Goal: Task Accomplishment & Management: Complete application form

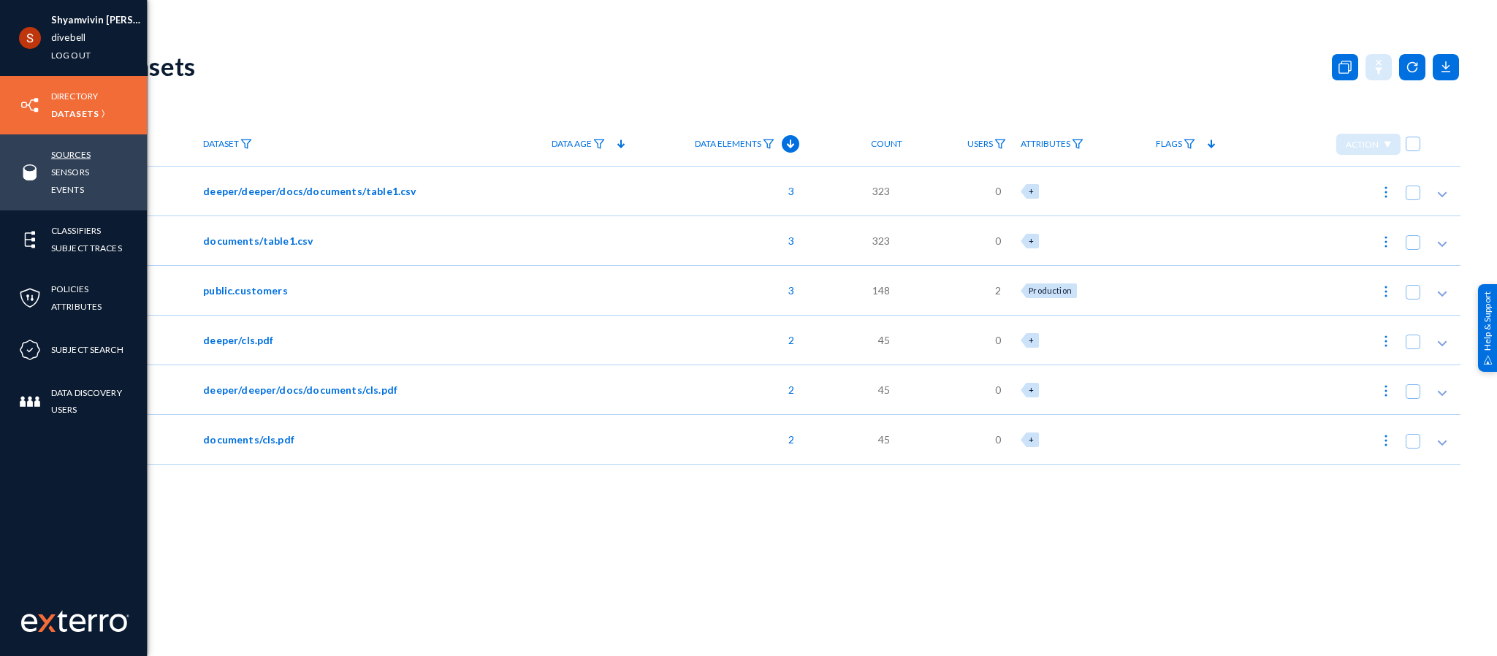
click at [59, 154] on link "Sources" at bounding box center [70, 154] width 39 height 17
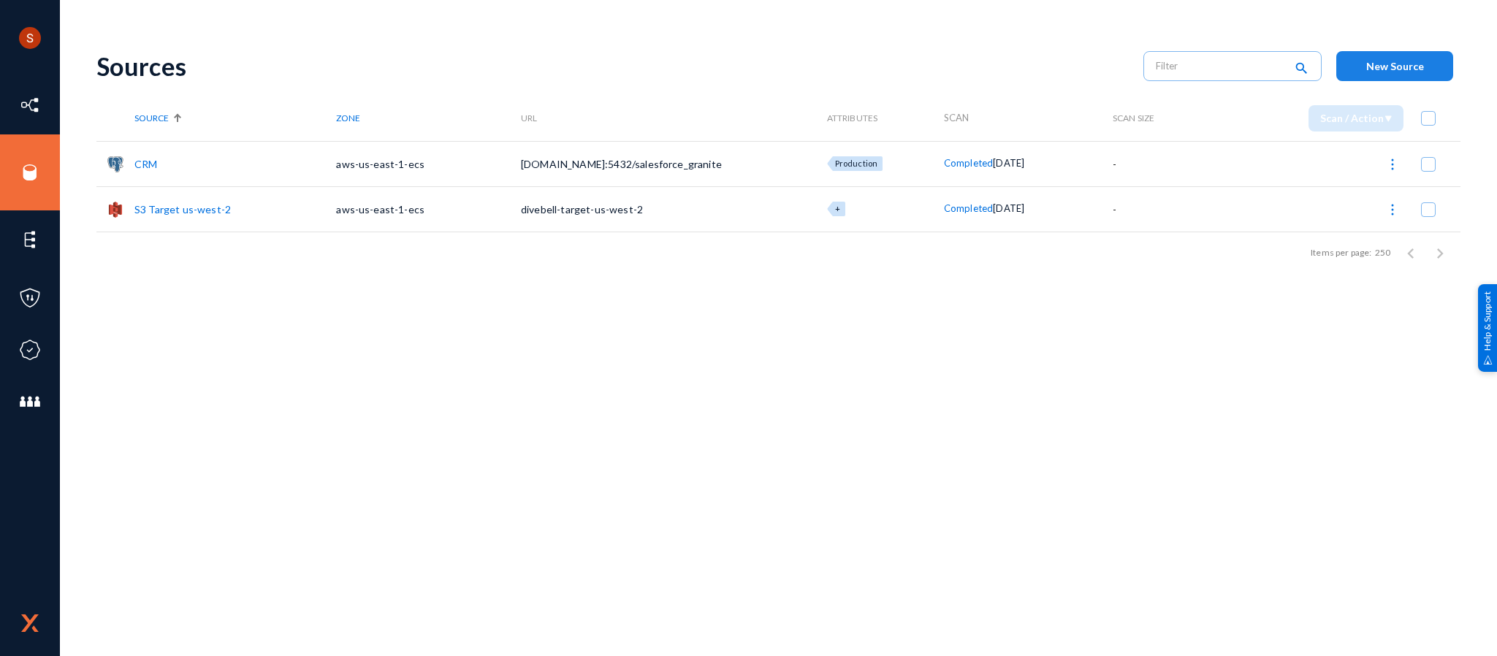
click at [1433, 69] on button "New Source" at bounding box center [1394, 66] width 117 height 30
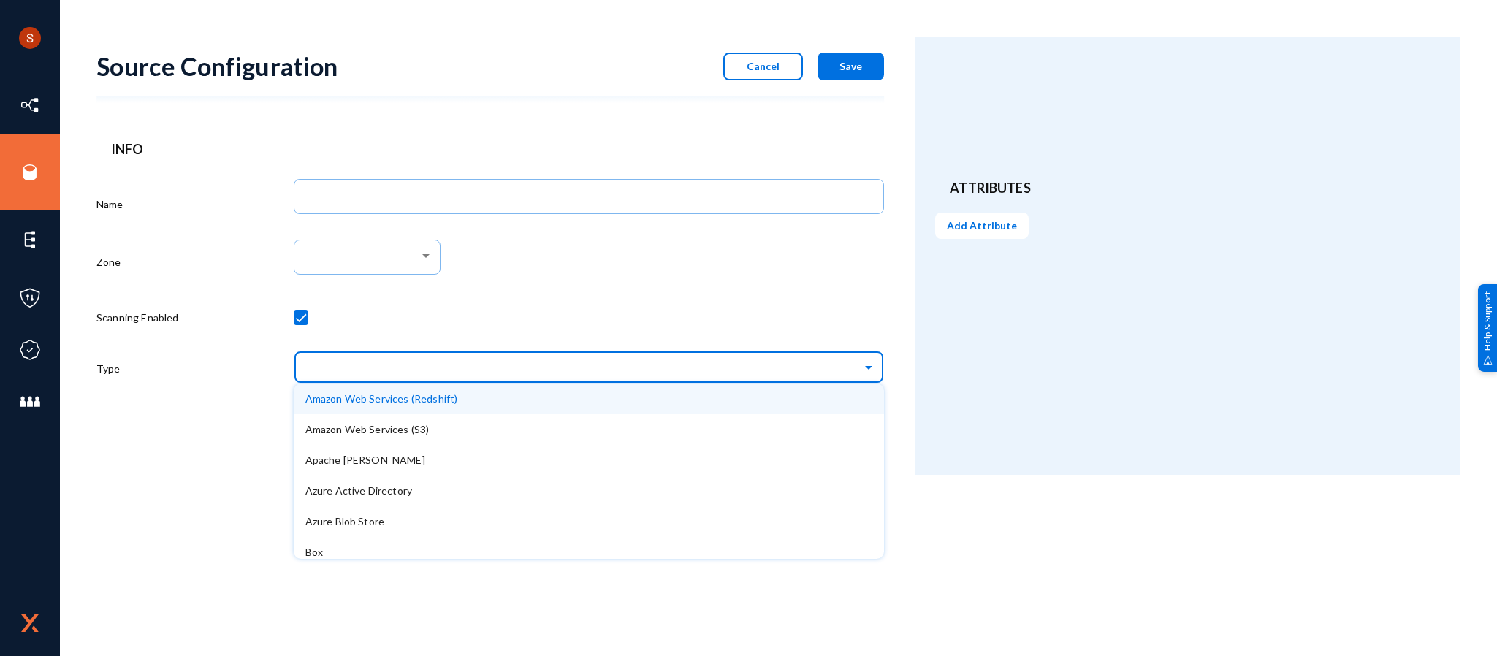
click at [596, 356] on input "text" at bounding box center [596, 366] width 576 height 25
type input "o"
type input "google"
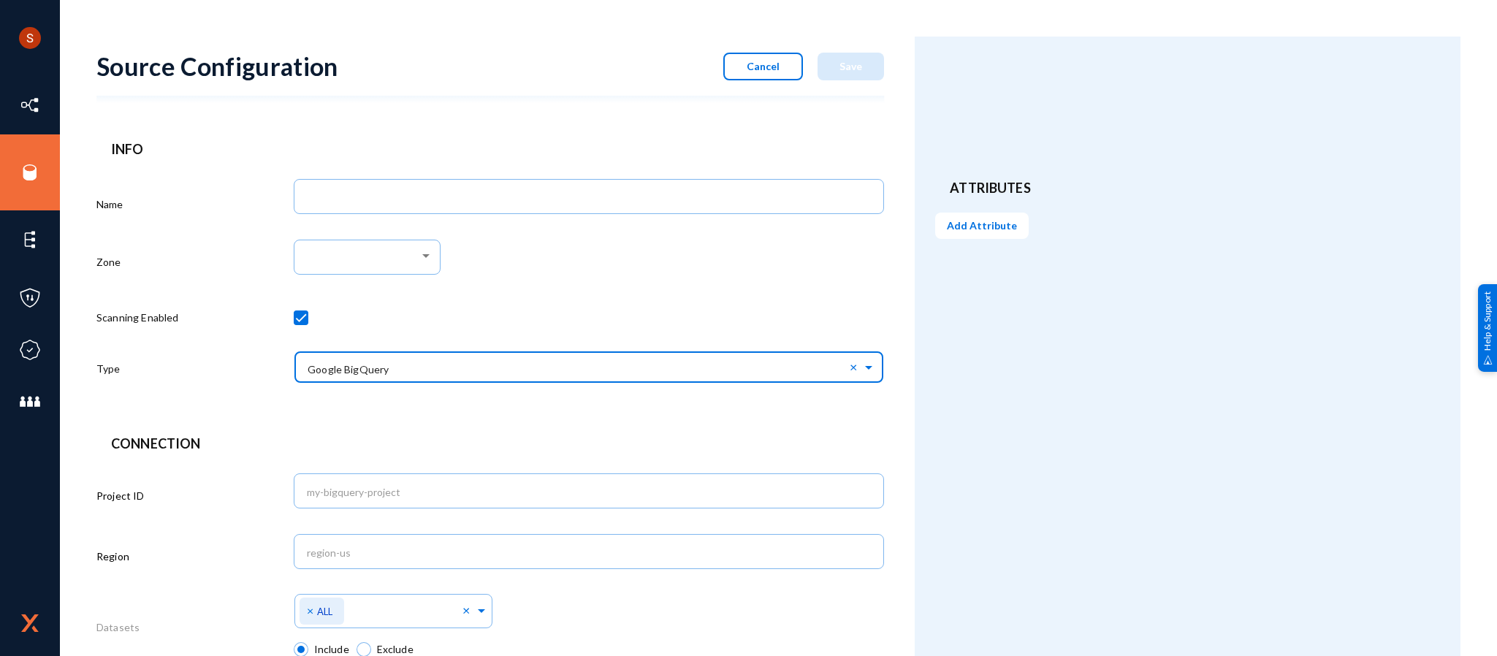
click at [590, 364] on input "text" at bounding box center [596, 366] width 576 height 25
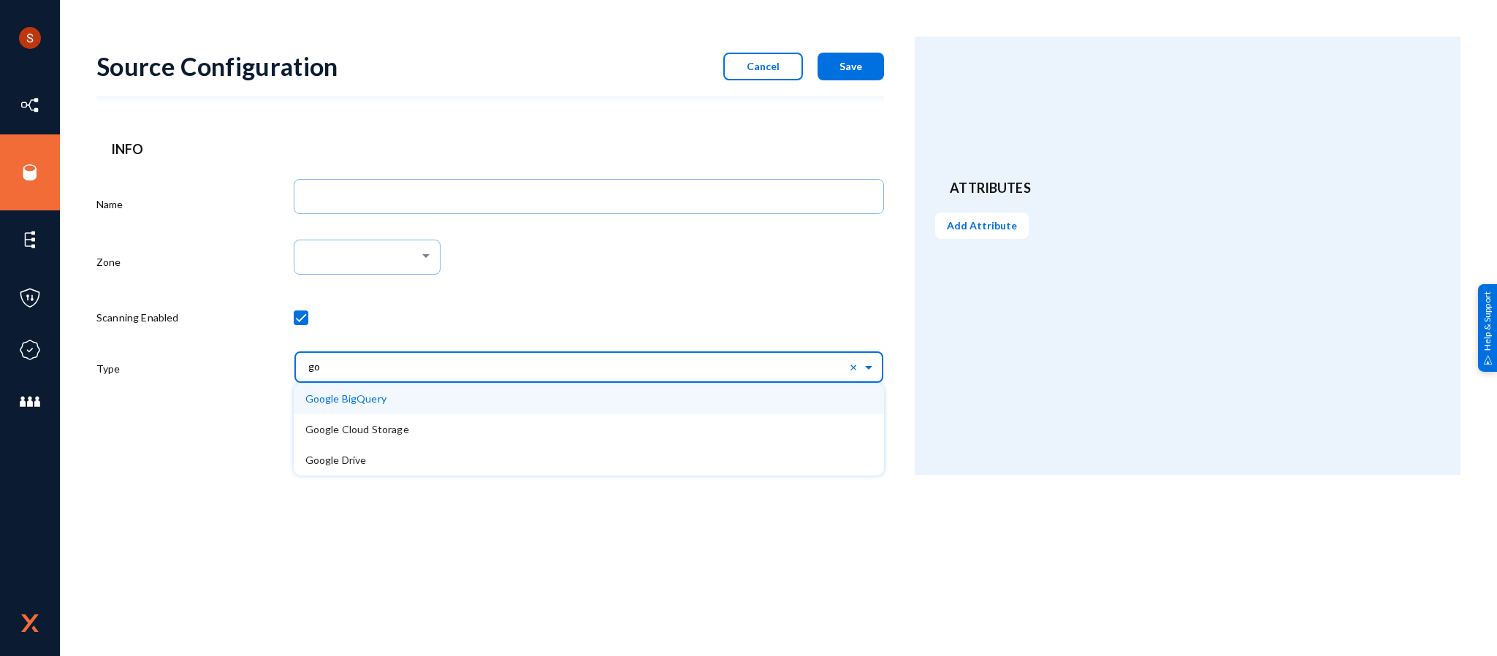
type input "g"
type input "drive"
click at [559, 384] on div "Google Drive" at bounding box center [589, 399] width 591 height 31
click at [803, 373] on input "text" at bounding box center [596, 366] width 576 height 25
type input "o"
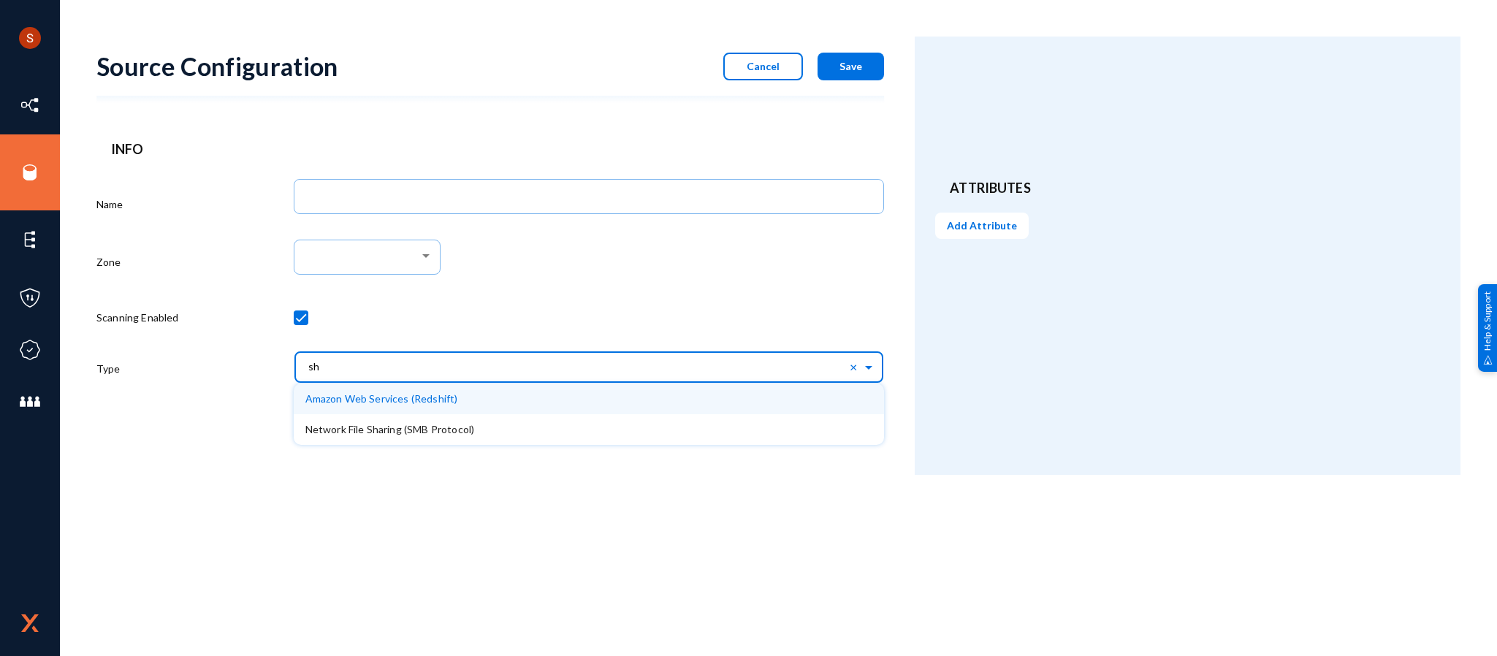
type input "s"
type input "one"
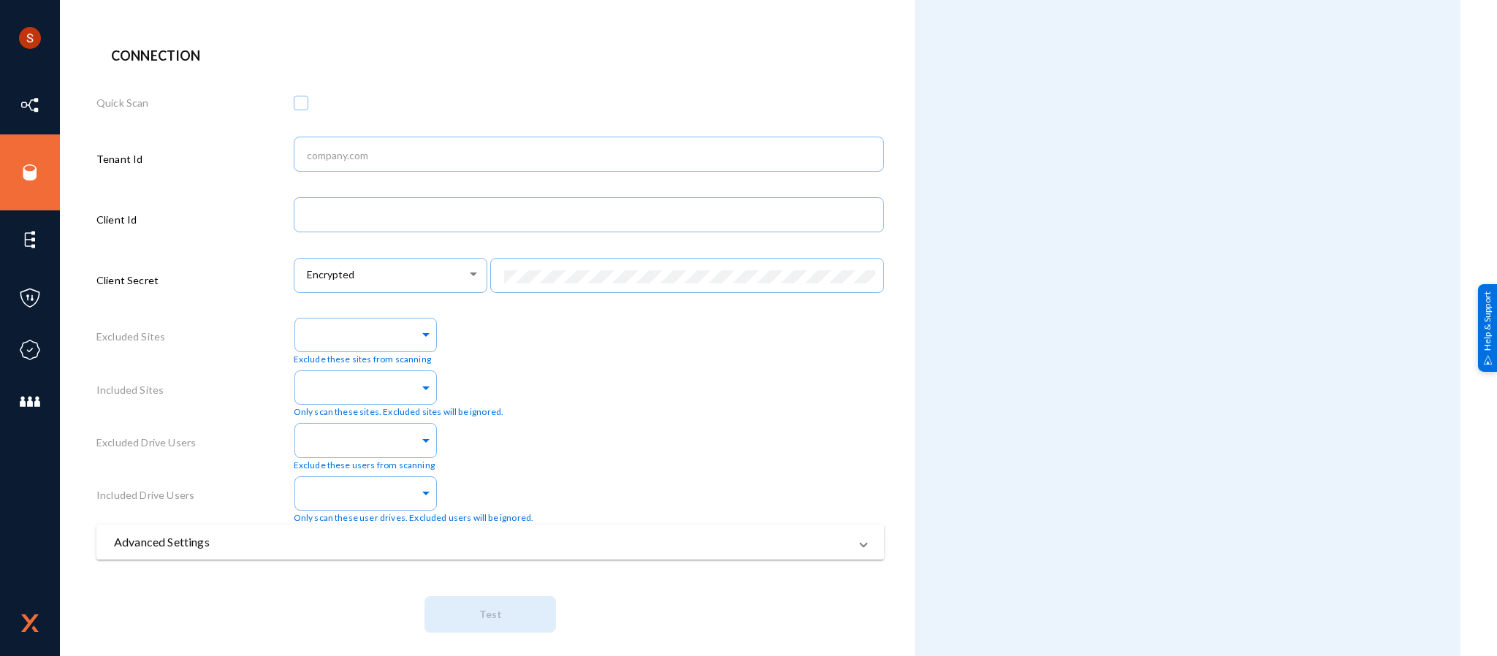
scroll to position [386, 0]
click at [423, 327] on span at bounding box center [425, 334] width 13 height 15
click at [525, 334] on div "Exclude these sites from scanning" at bounding box center [589, 341] width 591 height 53
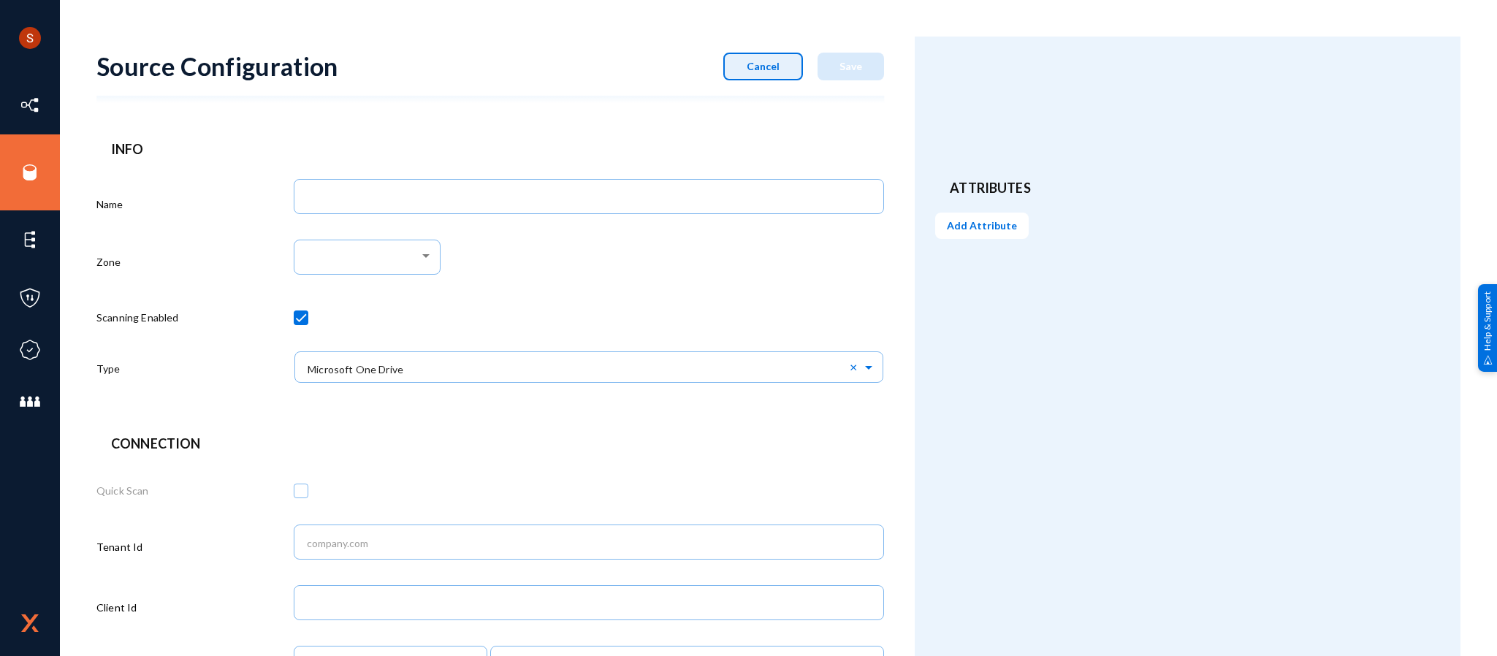
click at [737, 61] on button "Cancel" at bounding box center [763, 67] width 80 height 28
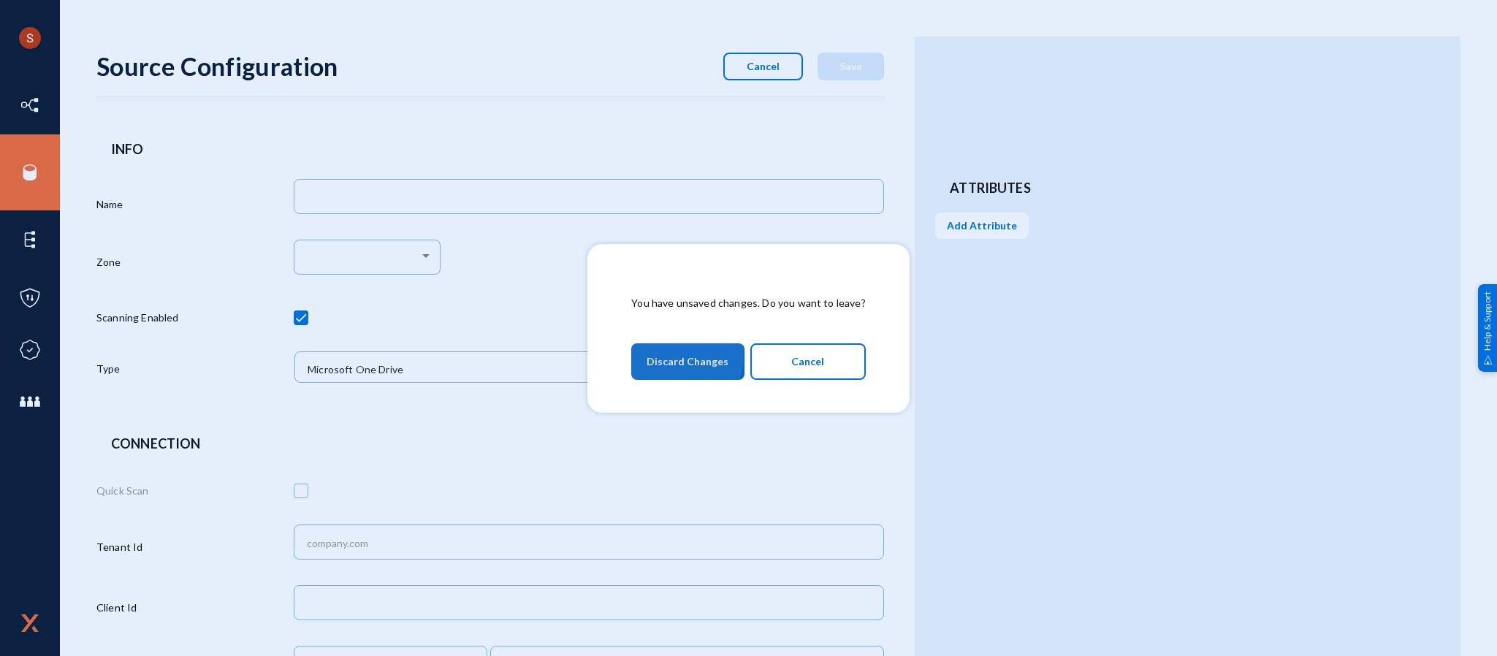
click at [674, 356] on span "Discard Changes" at bounding box center [688, 361] width 82 height 26
